Goal: Task Accomplishment & Management: Manage account settings

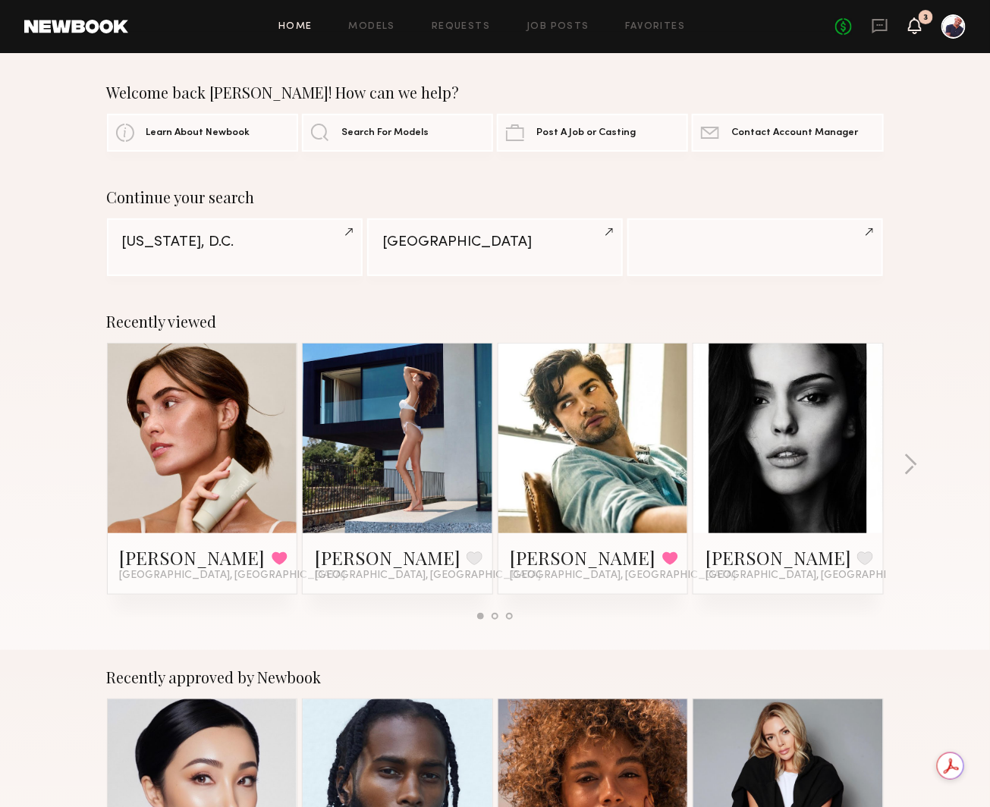
click at [919, 23] on icon at bounding box center [915, 25] width 12 height 11
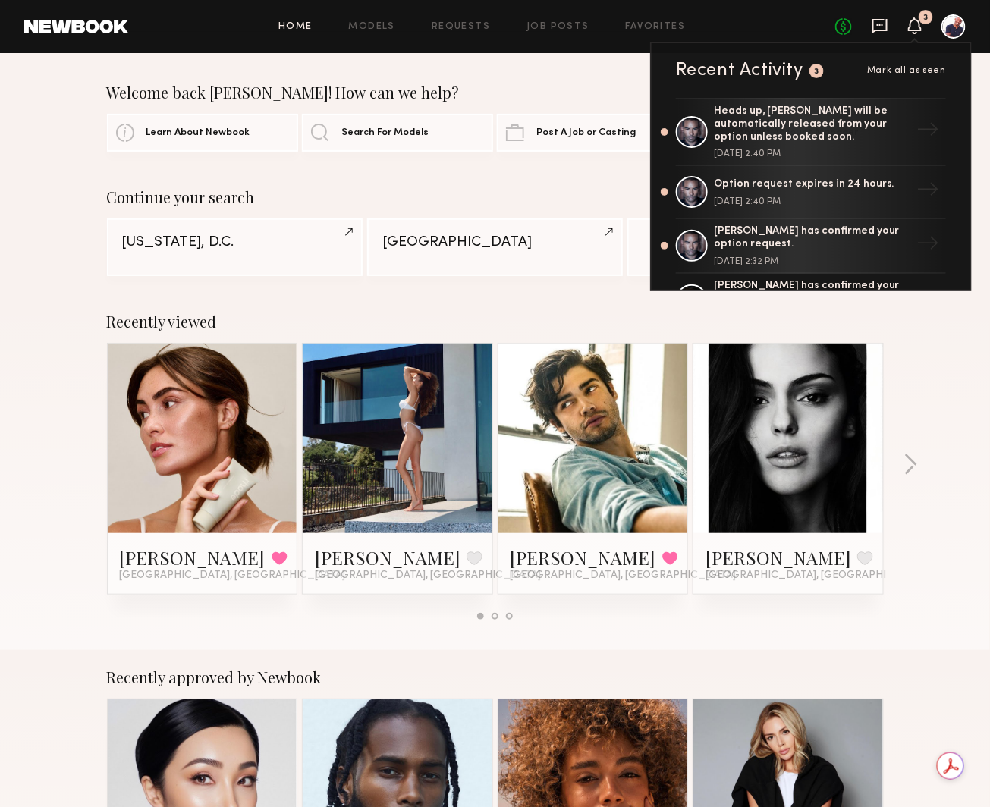
click at [879, 27] on icon at bounding box center [880, 25] width 17 height 17
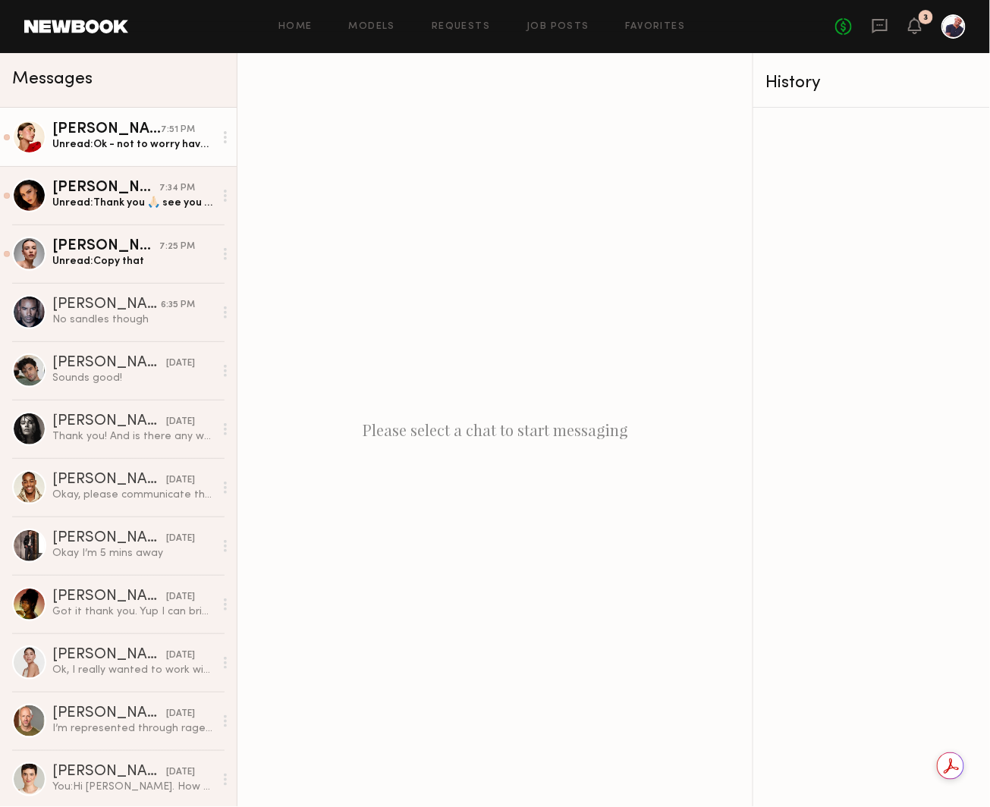
click at [119, 136] on div "[PERSON_NAME]" at bounding box center [106, 129] width 108 height 15
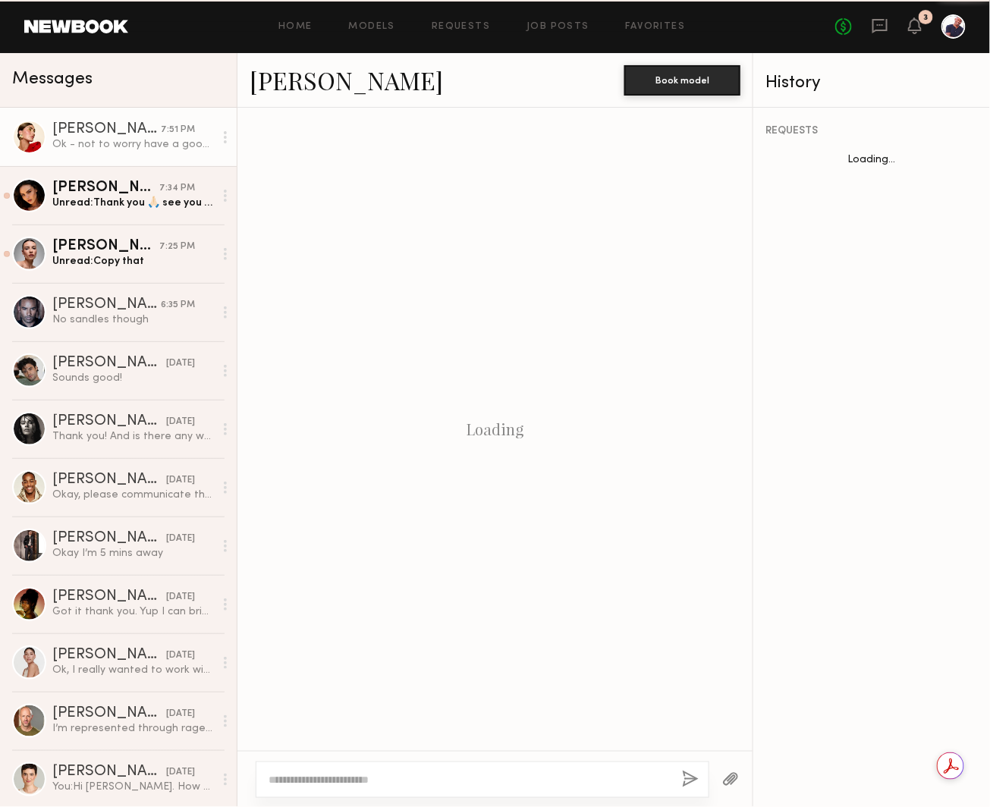
scroll to position [759, 0]
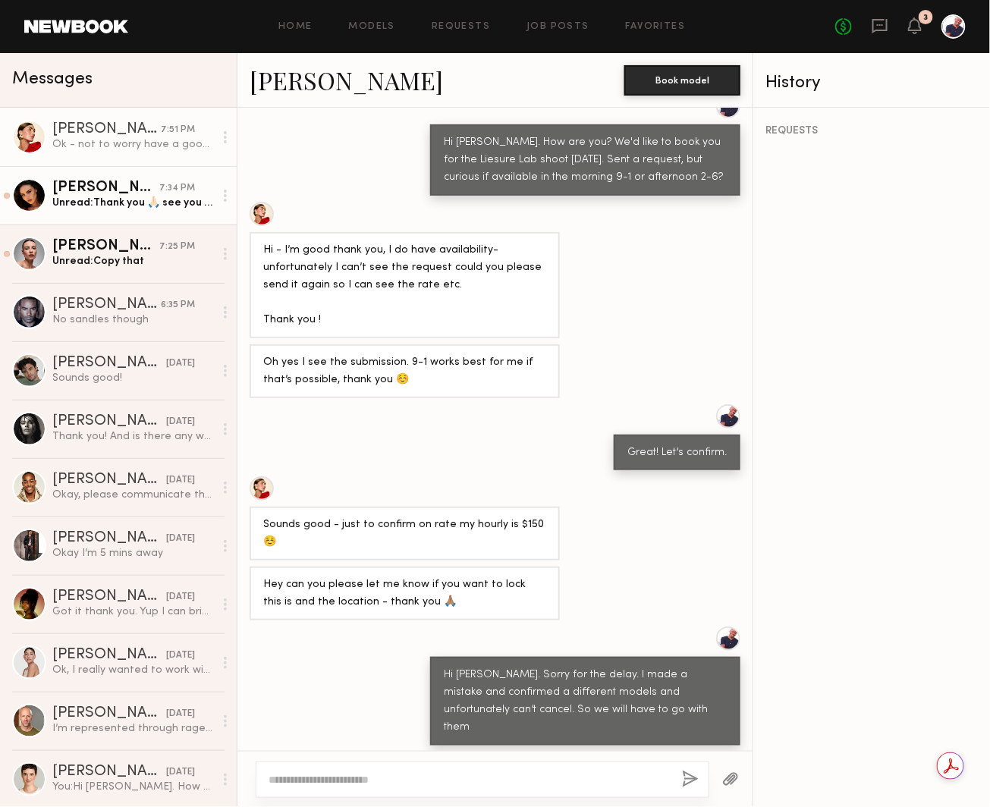
click at [110, 183] on div "[PERSON_NAME]" at bounding box center [105, 188] width 107 height 15
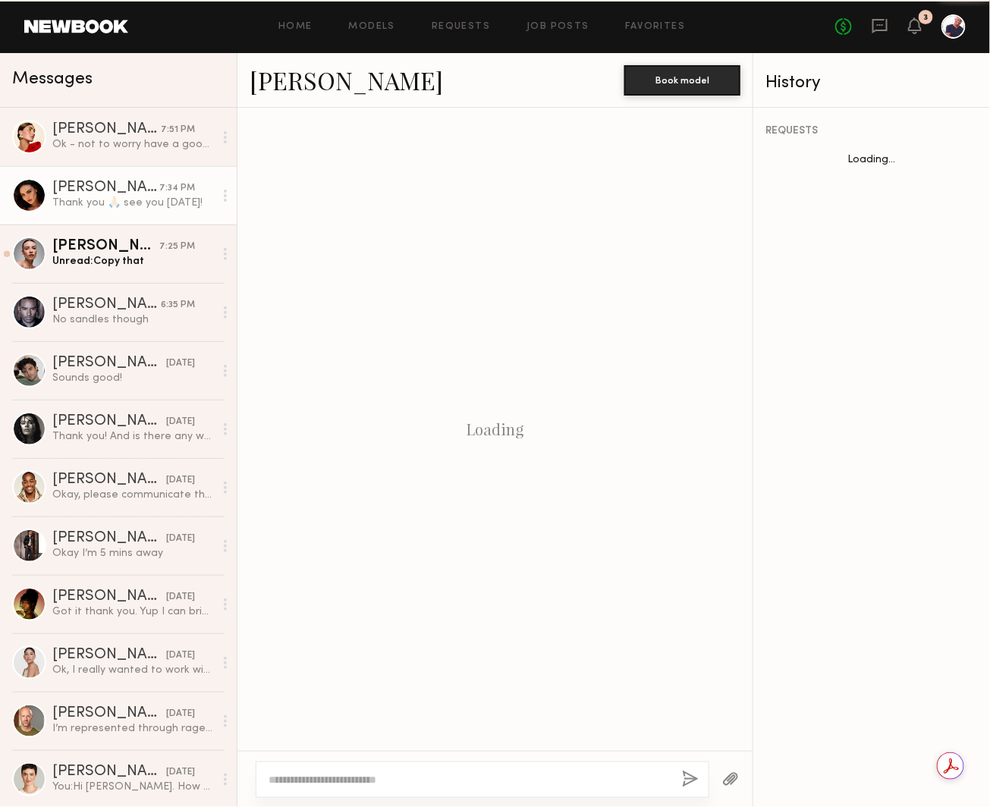
scroll to position [770, 0]
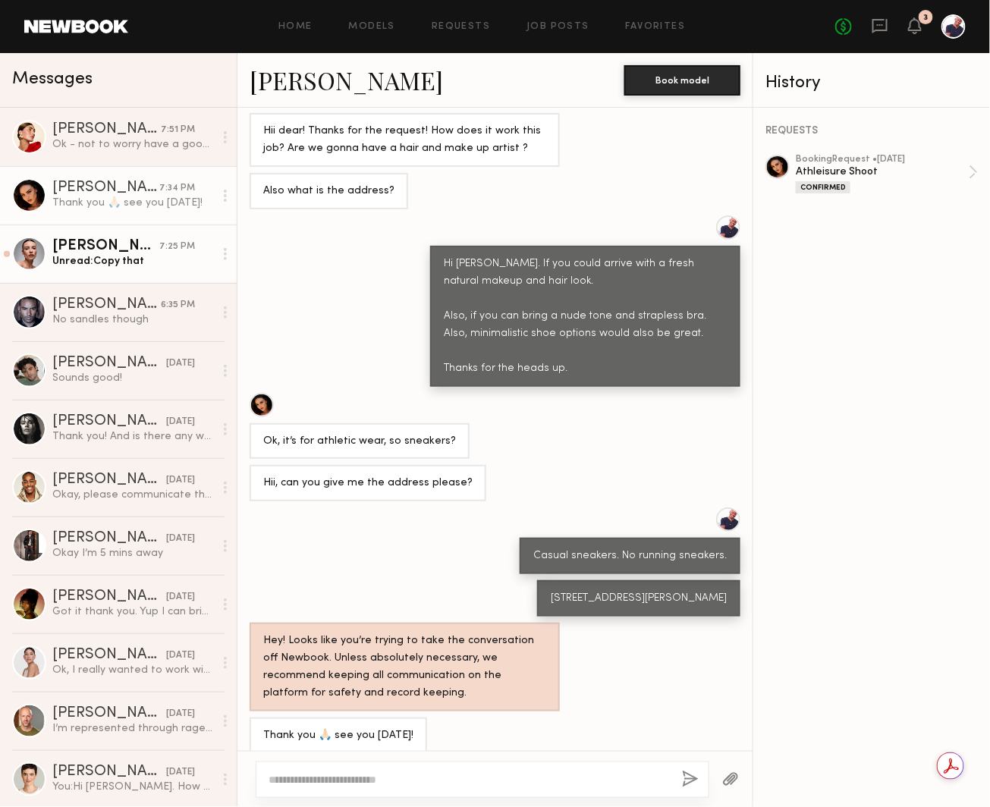
click at [125, 256] on div "Unread: Copy that" at bounding box center [133, 261] width 162 height 14
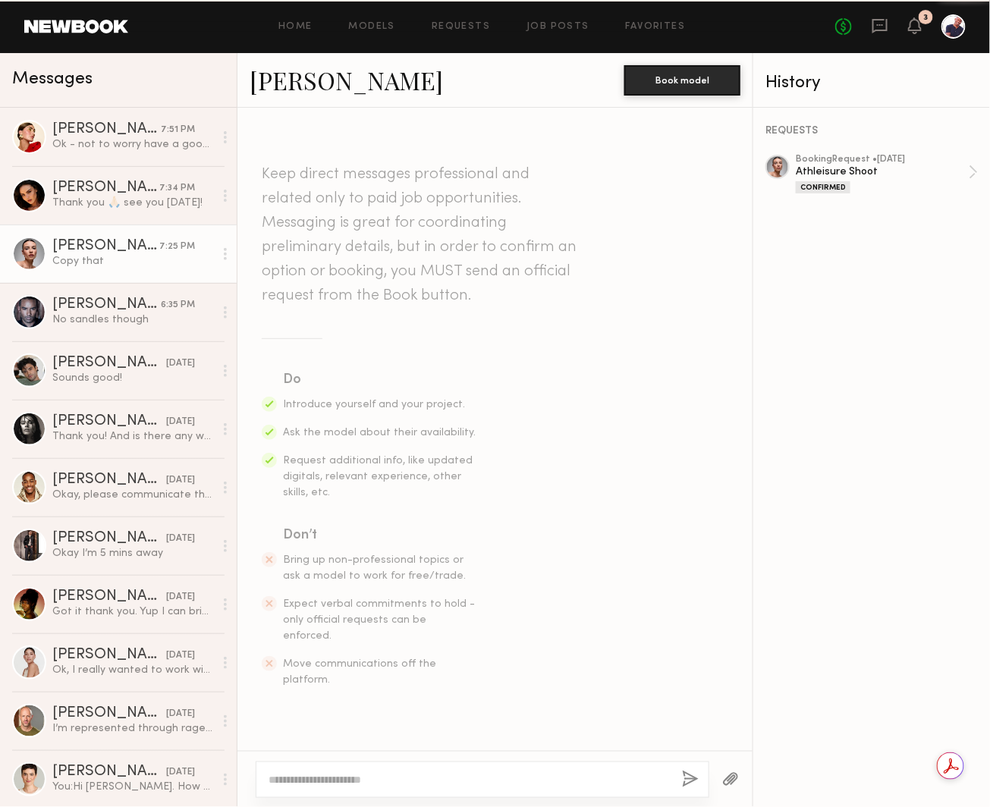
scroll to position [335, 0]
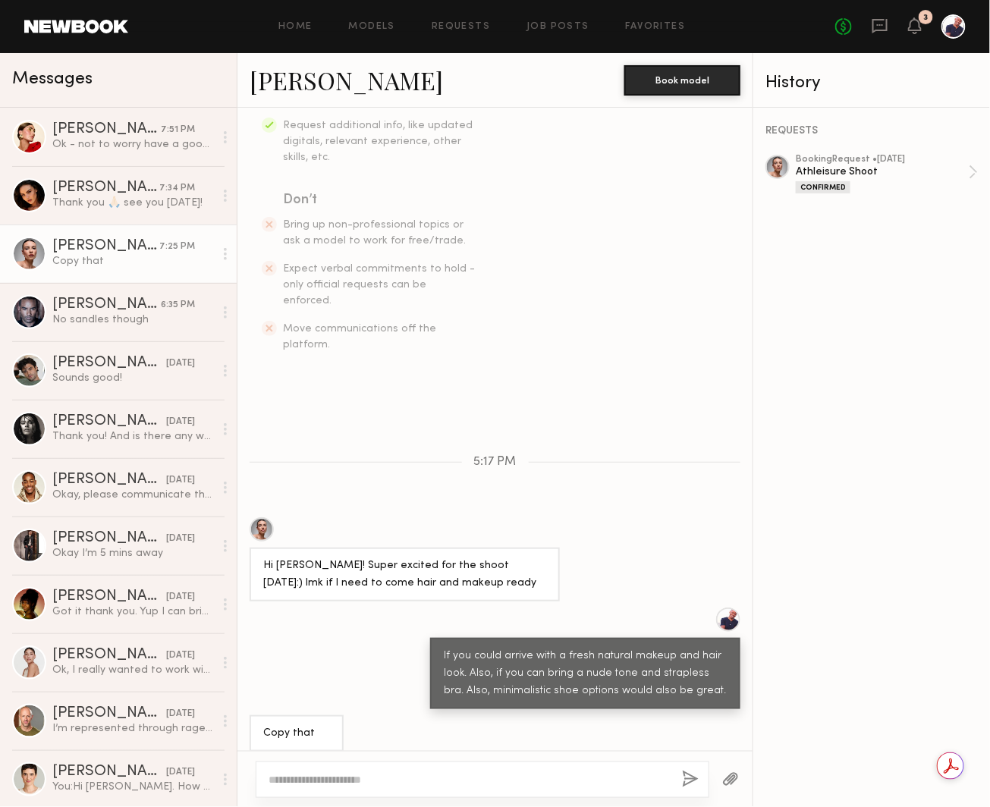
click at [80, 30] on link at bounding box center [76, 27] width 104 height 14
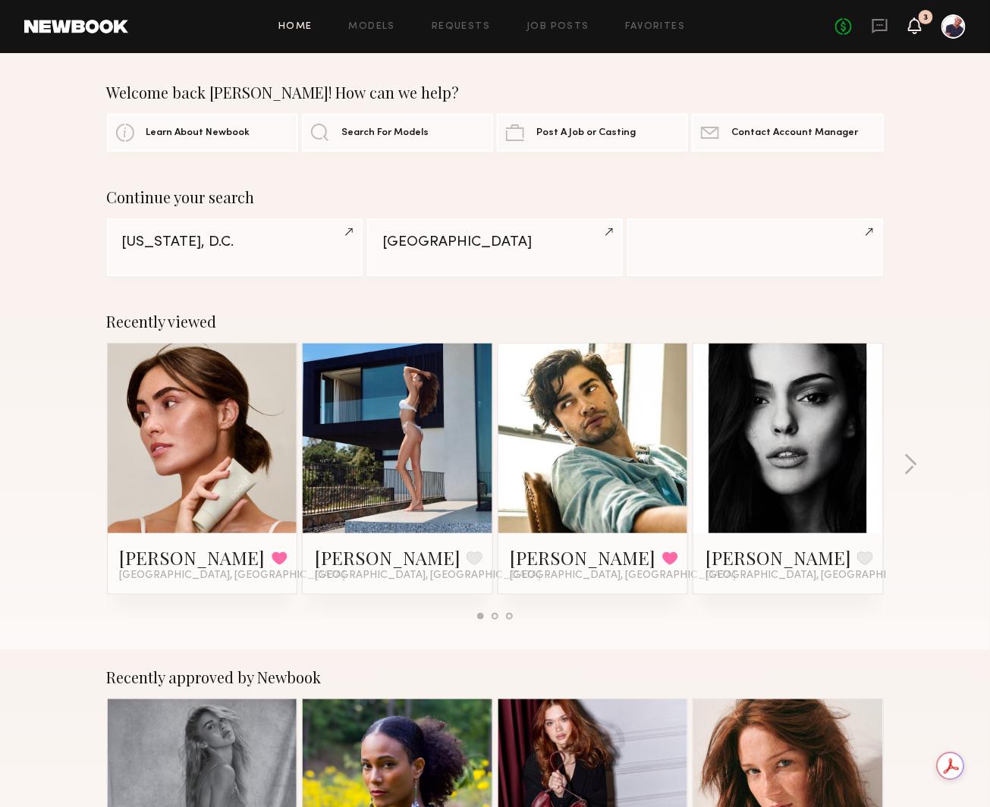
click at [916, 19] on g at bounding box center [915, 25] width 12 height 17
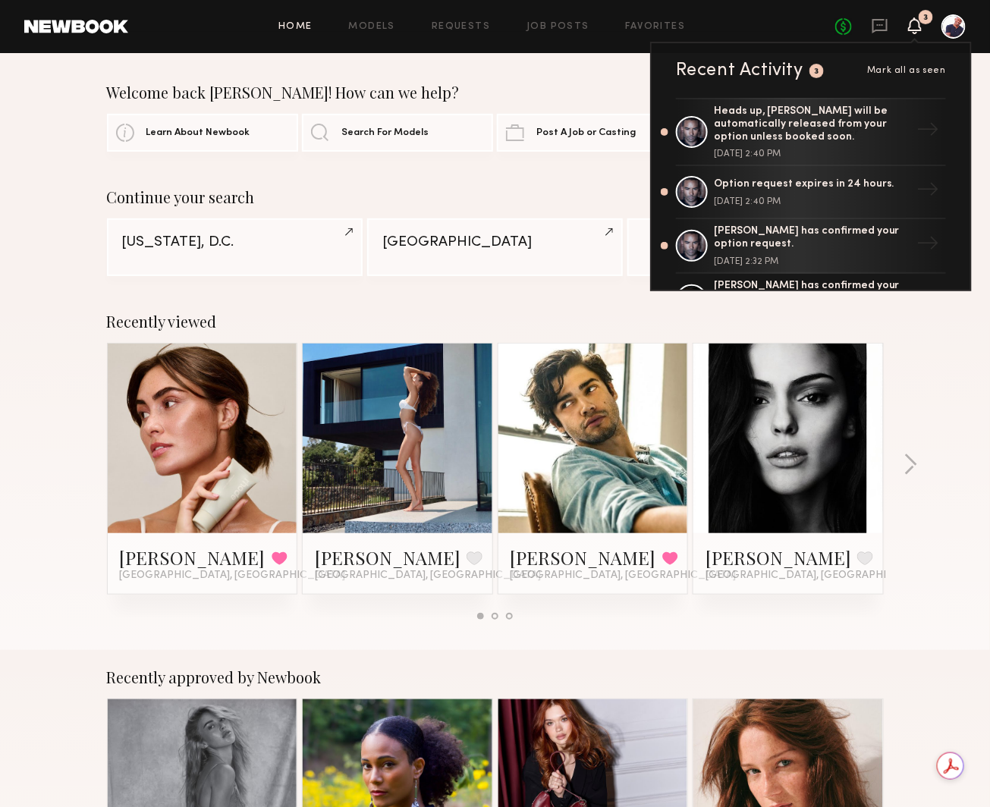
click at [538, 20] on div "Home Models Requests Job Posts Favorites Sign Out No fees up to $5,000 3 Recent…" at bounding box center [547, 26] width 838 height 24
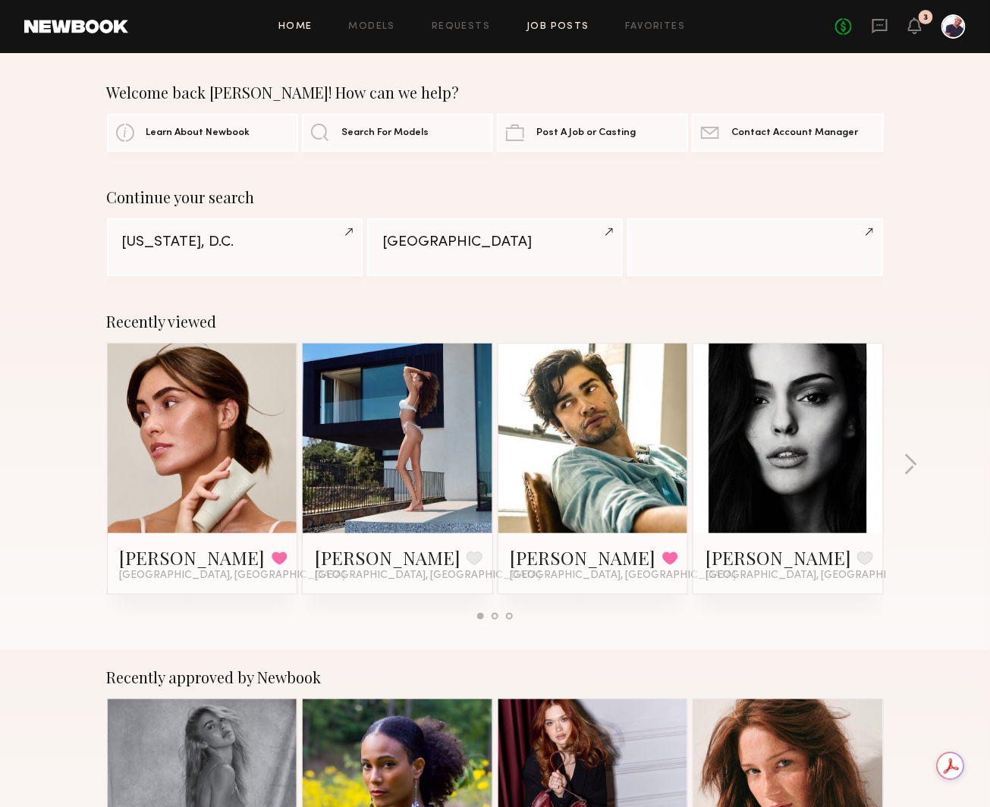
click at [539, 24] on link "Job Posts" at bounding box center [558, 27] width 63 height 10
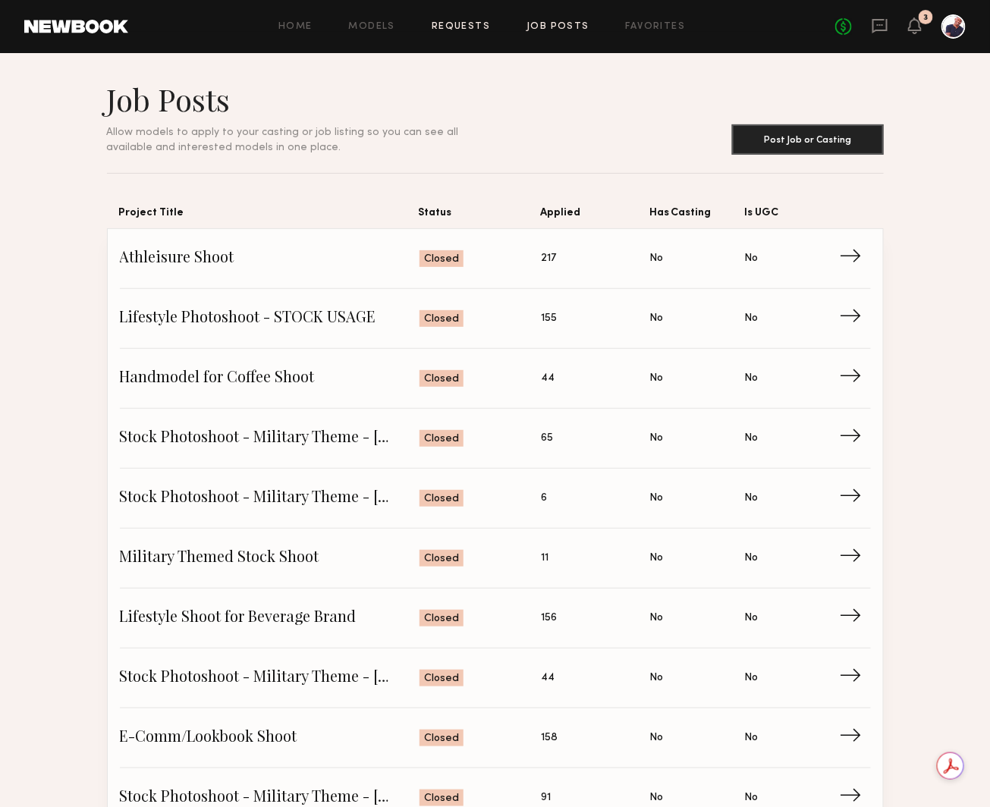
click at [465, 25] on link "Requests" at bounding box center [461, 27] width 58 height 10
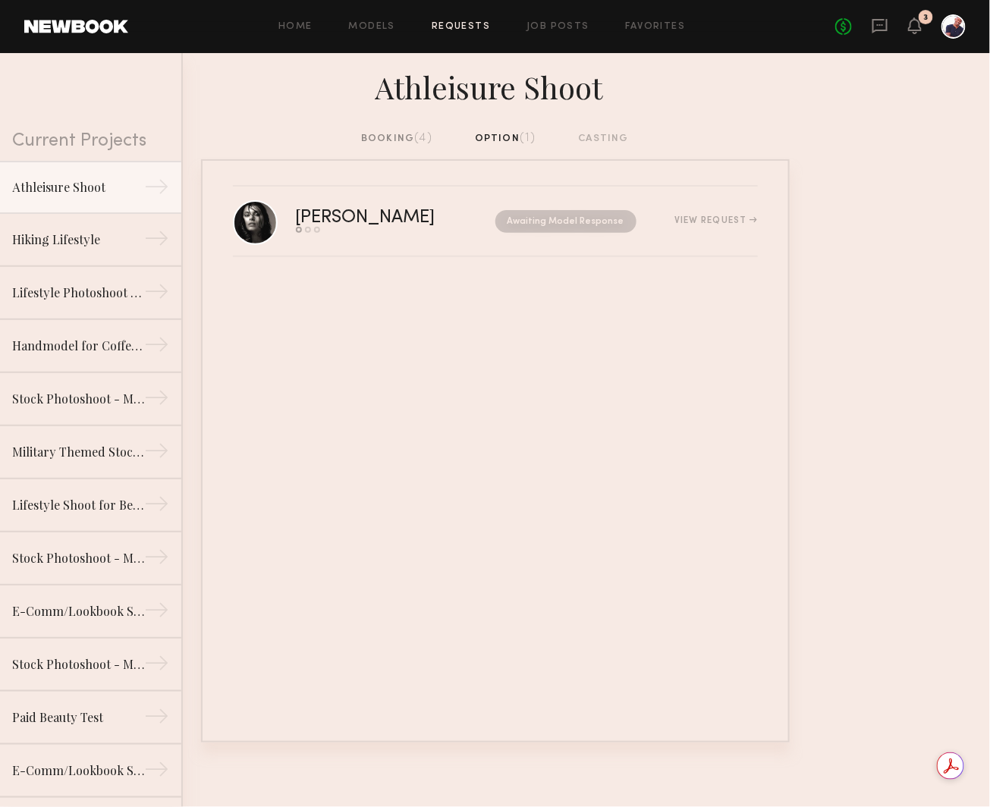
click at [394, 127] on div "Athleisure Shoot" at bounding box center [495, 91] width 990 height 77
click at [392, 134] on div "booking (4)" at bounding box center [396, 139] width 71 height 17
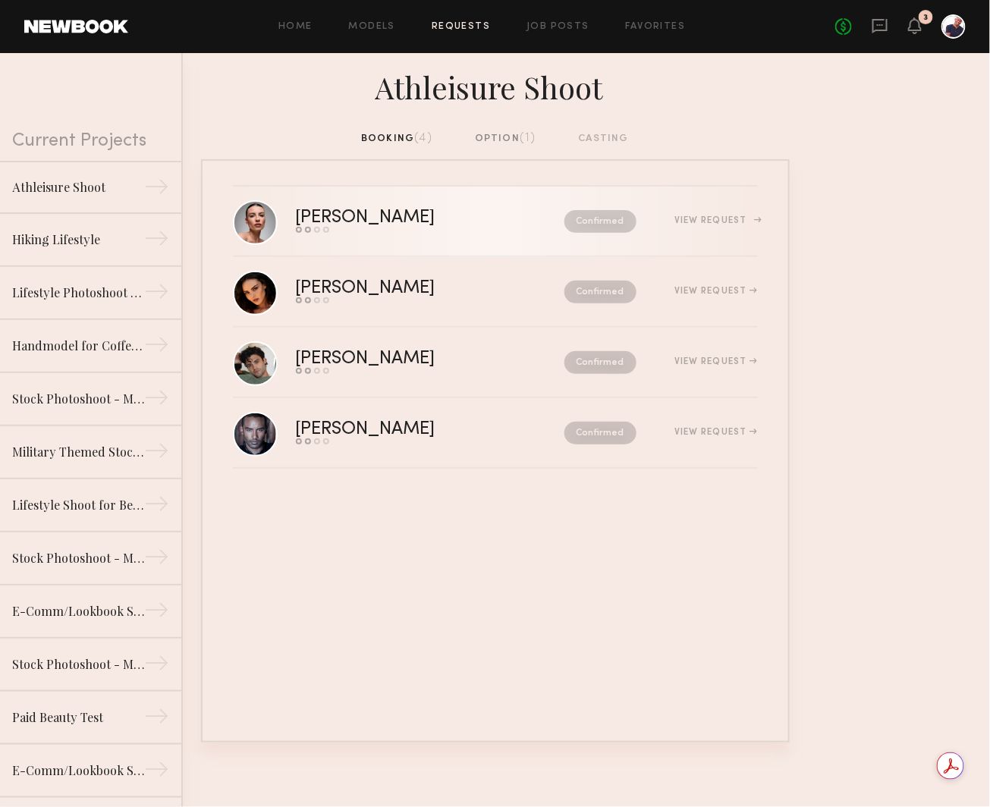
click at [388, 222] on div "[PERSON_NAME]" at bounding box center [398, 217] width 204 height 17
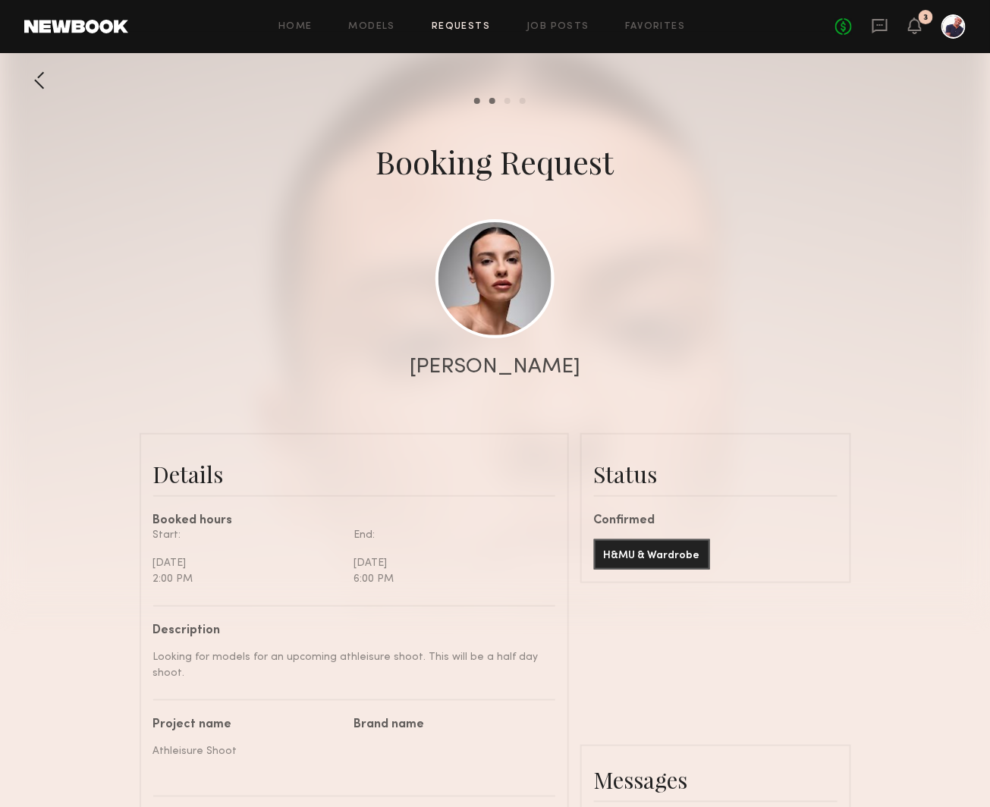
click at [502, 102] on common-progress-item "Review hours worked" at bounding box center [502, 101] width 15 height 6
click at [40, 67] on div at bounding box center [39, 80] width 30 height 30
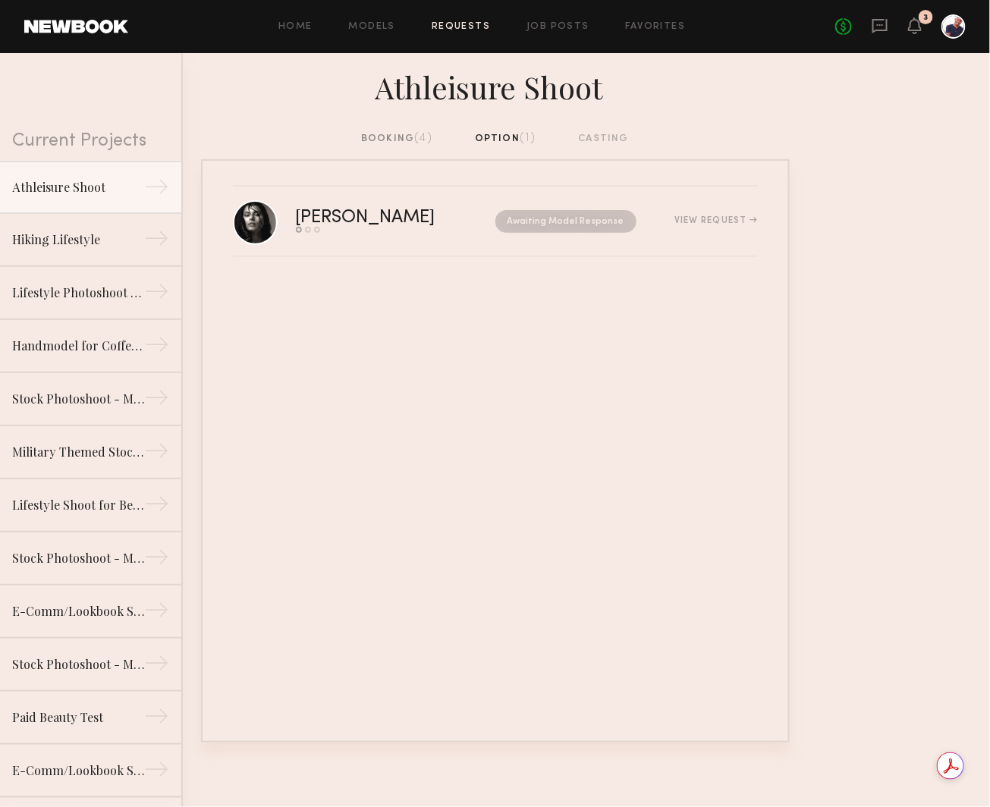
click at [384, 134] on div "booking (4)" at bounding box center [396, 139] width 71 height 17
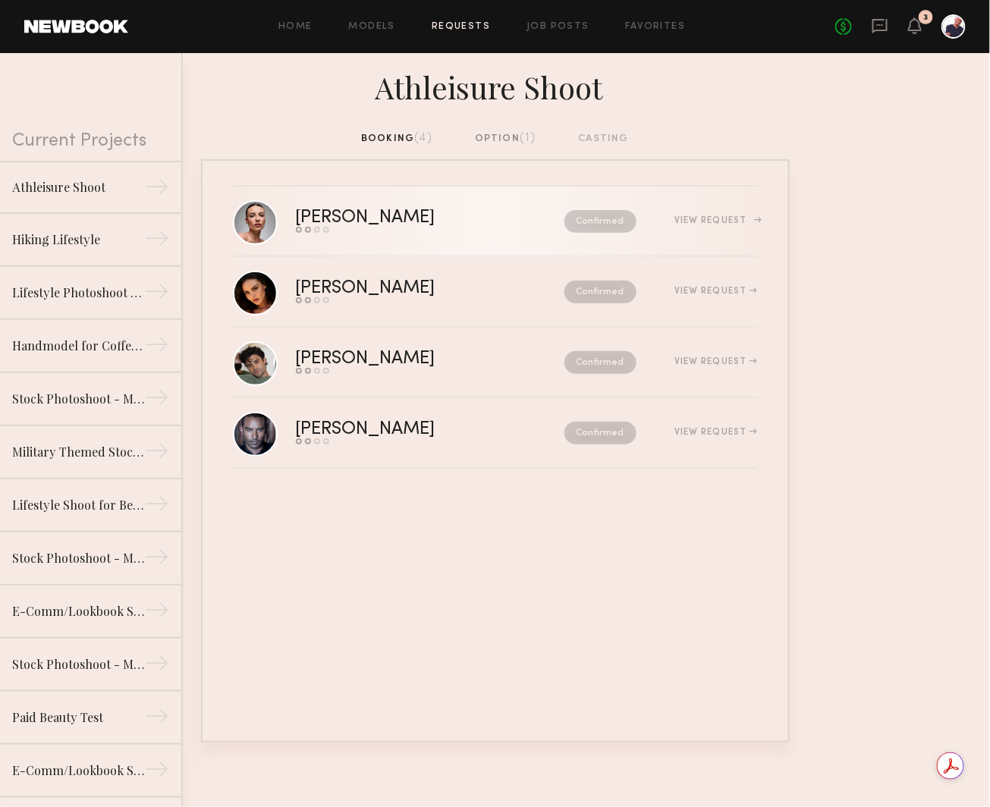
click at [711, 228] on div "[PERSON_NAME] Send request Model response Review hours worked Pay model Confirm…" at bounding box center [527, 221] width 462 height 24
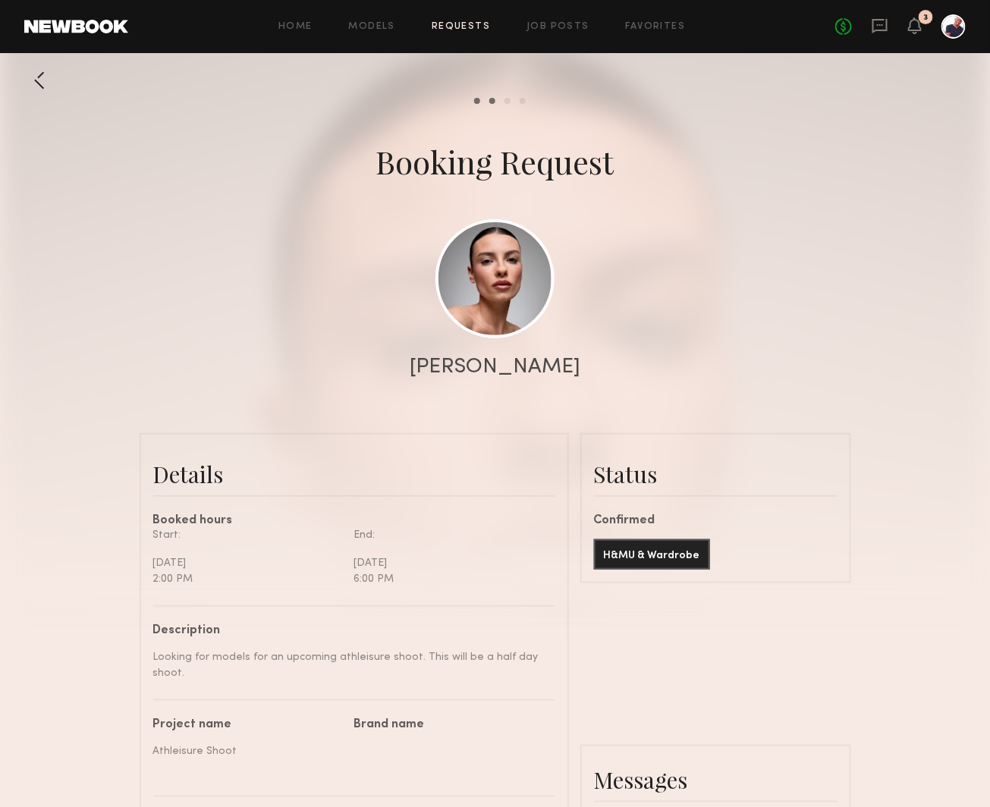
click at [952, 29] on div at bounding box center [954, 26] width 24 height 24
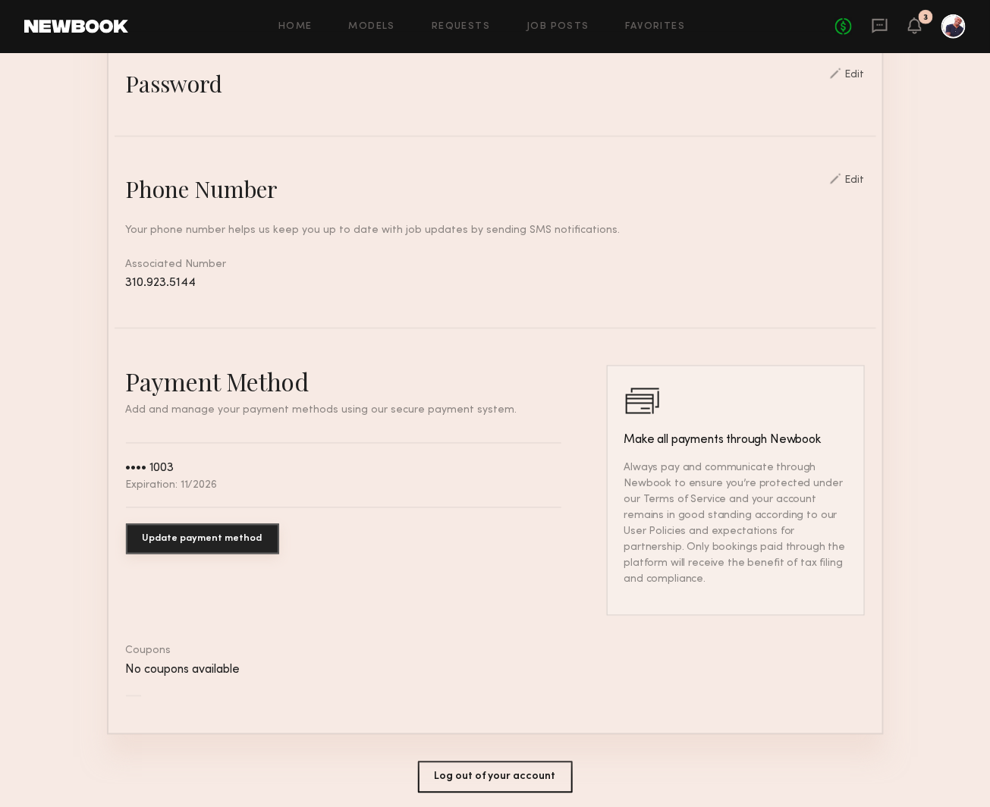
scroll to position [593, 0]
